Goal: Register for event/course

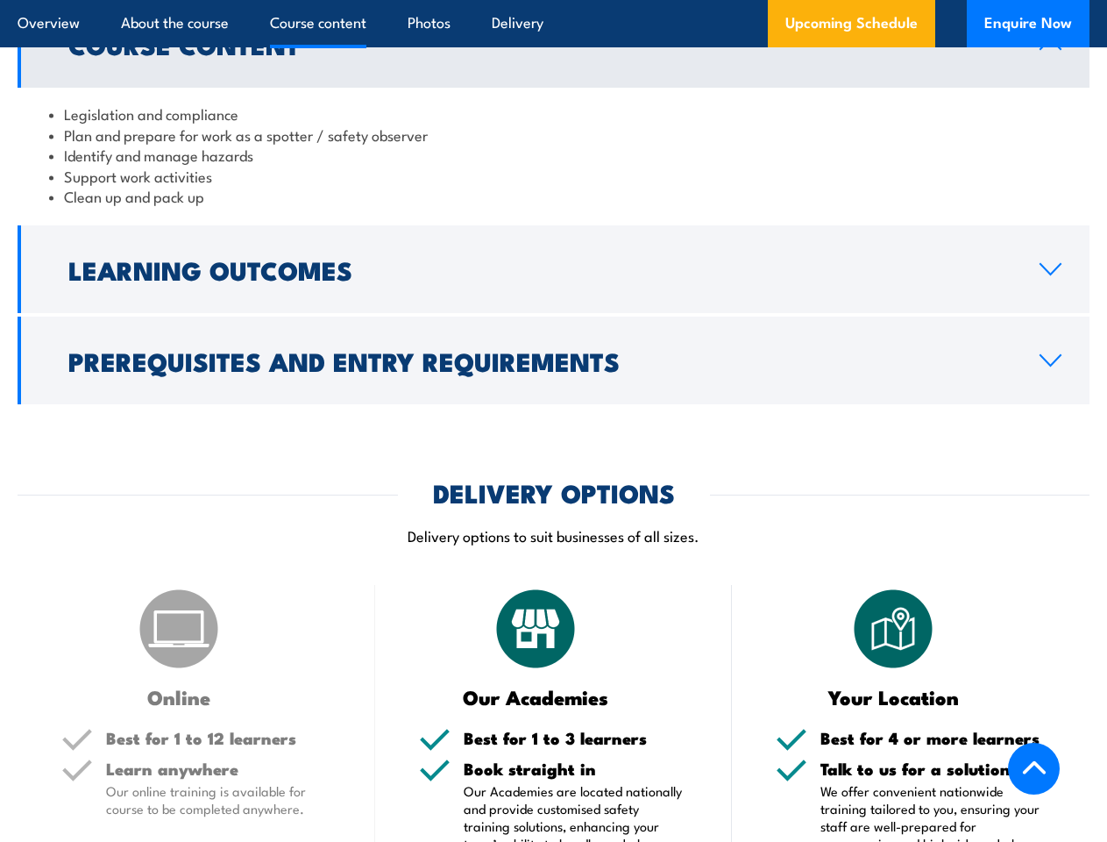
click at [553, 0] on article "Overview About the course Course content Photos Delivery Upcoming Schedule Enqu…" at bounding box center [554, 23] width 1072 height 47
click at [553, 269] on h2 "Learning Outcomes" at bounding box center [539, 269] width 943 height 23
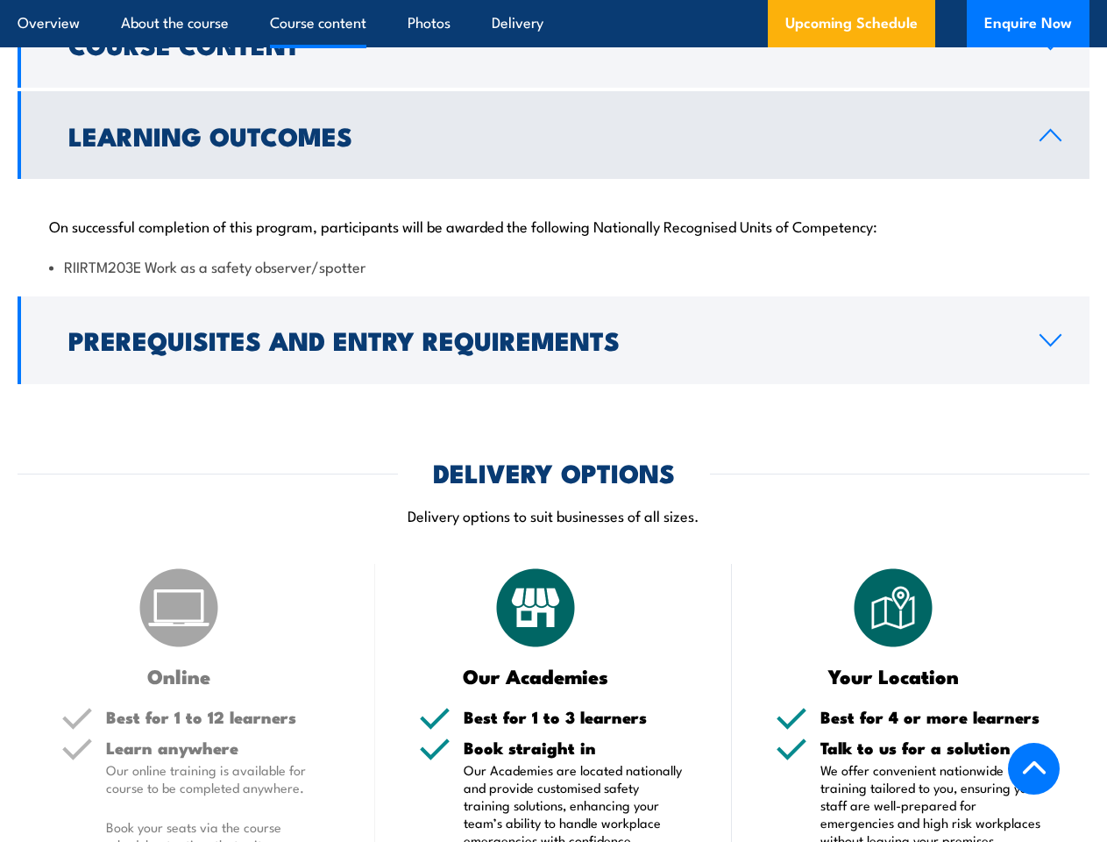
click at [553, 360] on div "Course Content Legislation and compliance Plan and prepare for work as a spotte…" at bounding box center [554, 191] width 1072 height 383
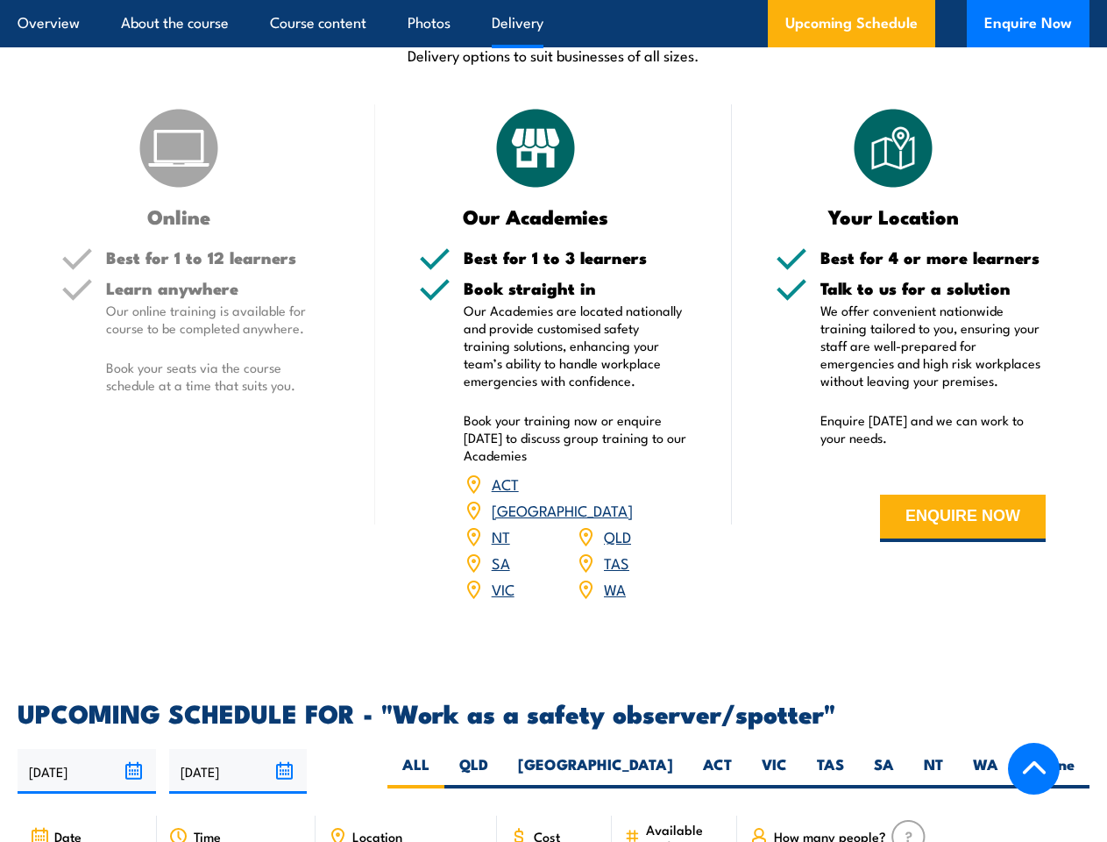
click at [553, 0] on article "Overview About the course Course content Photos Delivery Upcoming Schedule Enqu…" at bounding box center [554, 23] width 1072 height 47
click at [87, 749] on input "[DATE]" at bounding box center [87, 771] width 139 height 45
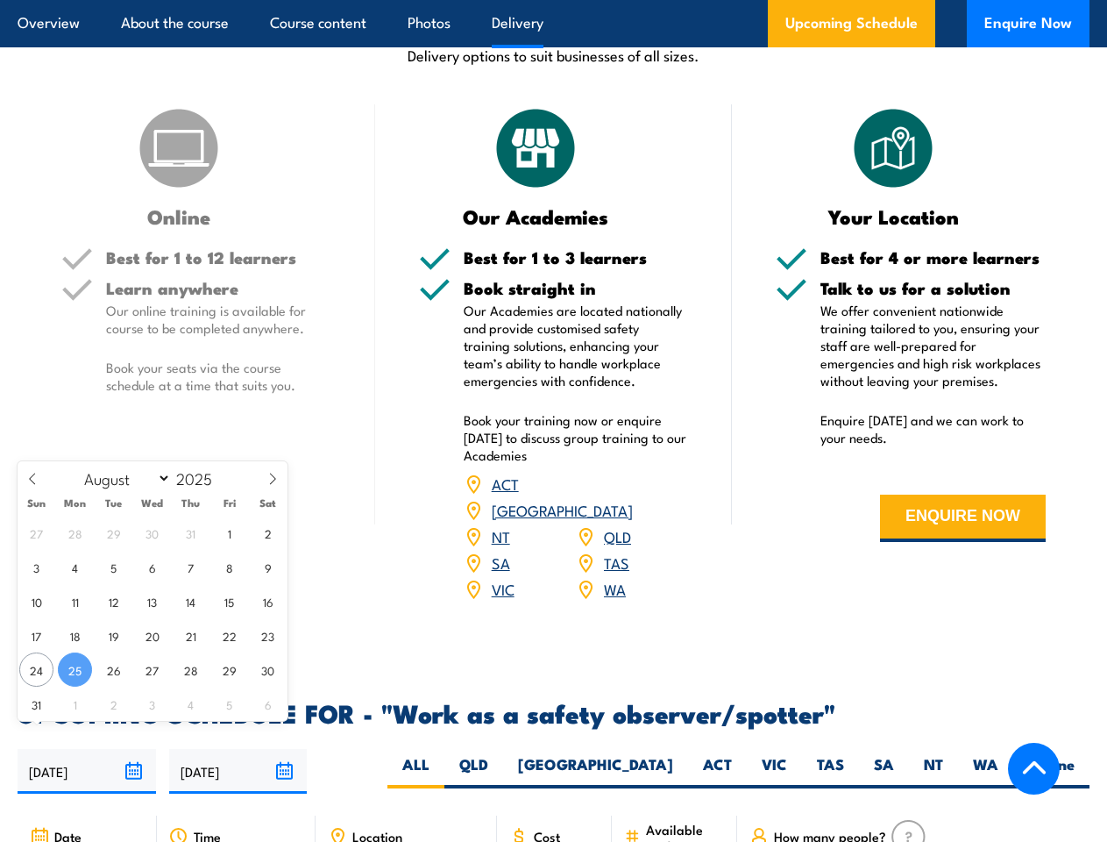
click at [238, 749] on input "[DATE]" at bounding box center [238, 771] width 139 height 45
